Goal: Find specific page/section: Find specific page/section

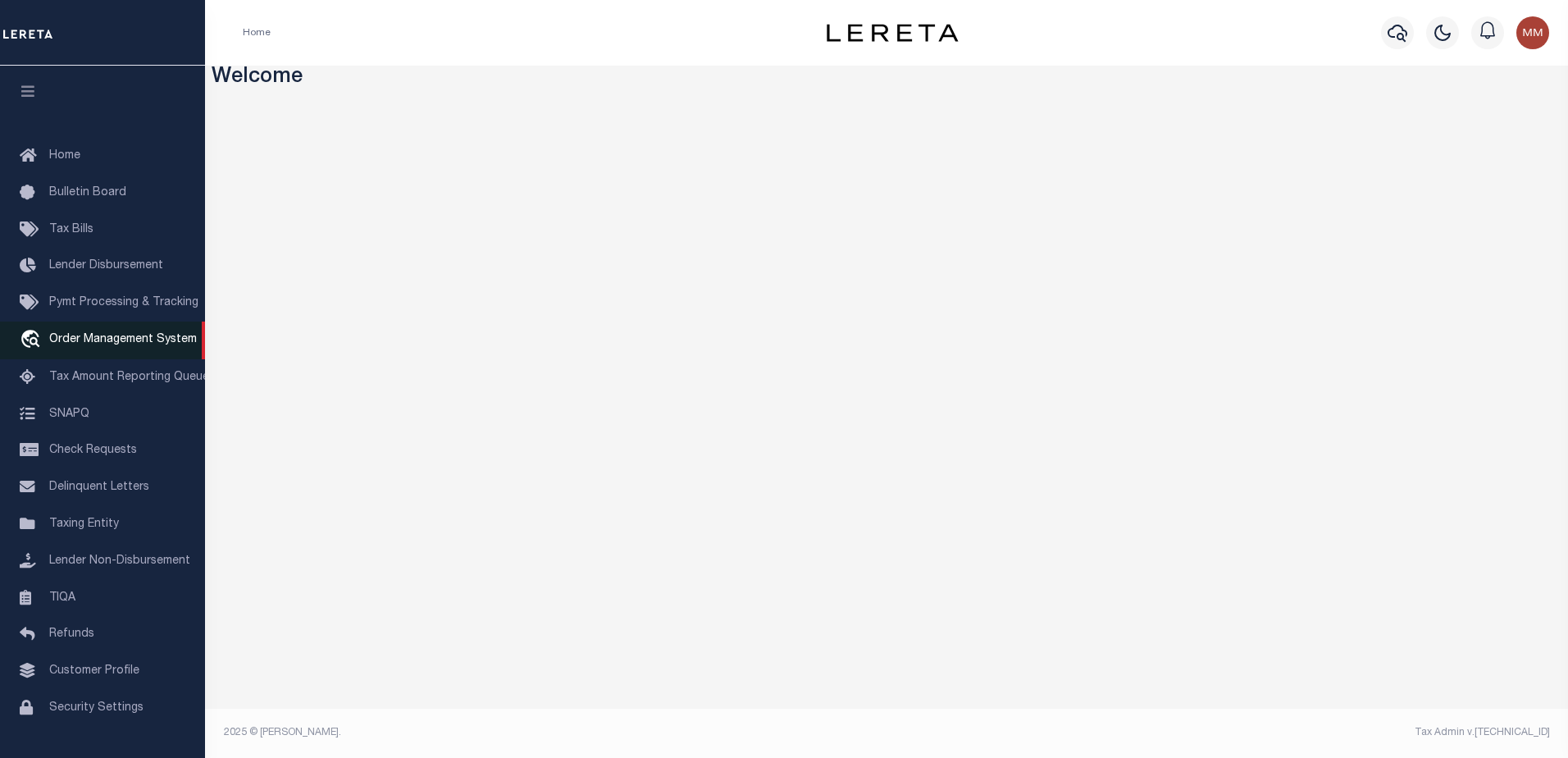
click at [118, 337] on span "Order Management System" at bounding box center [123, 340] width 148 height 12
click at [123, 338] on span "Order Management System" at bounding box center [123, 340] width 148 height 12
click at [141, 339] on span "Order Management System" at bounding box center [123, 340] width 148 height 12
